Goal: Navigation & Orientation: Find specific page/section

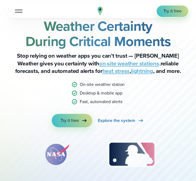
scroll to position [9, 0]
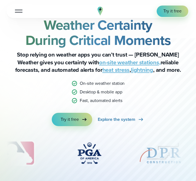
click at [18, 13] on button "Open Menu" at bounding box center [18, 11] width 13 height 10
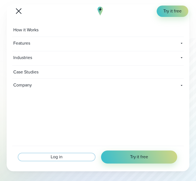
click at [61, 158] on span "Log in" at bounding box center [57, 157] width 12 height 6
